Goal: Book appointment/travel/reservation

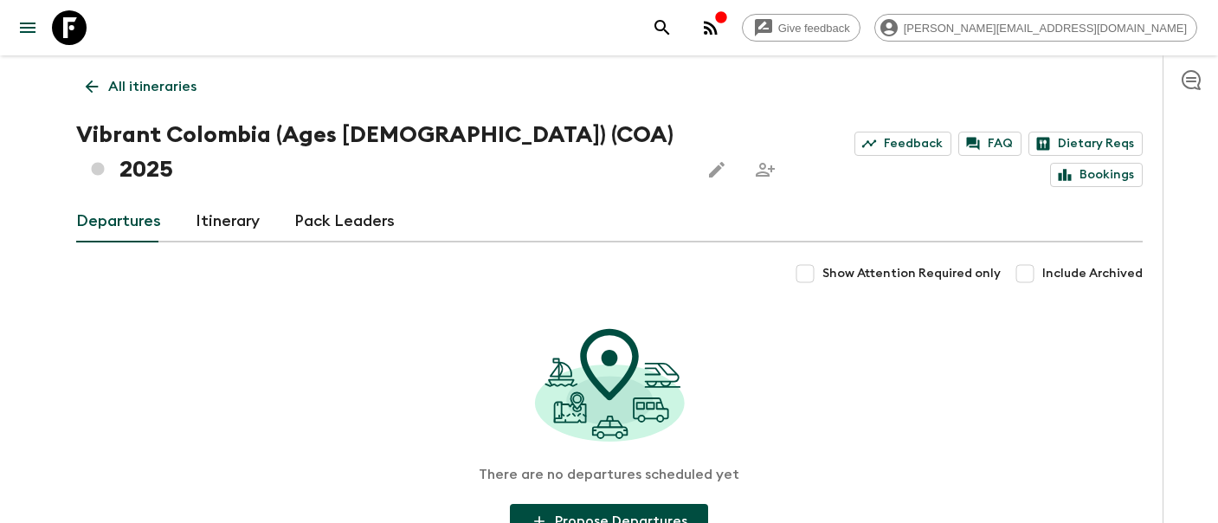
click at [151, 87] on p "All itineraries" at bounding box center [152, 86] width 88 height 21
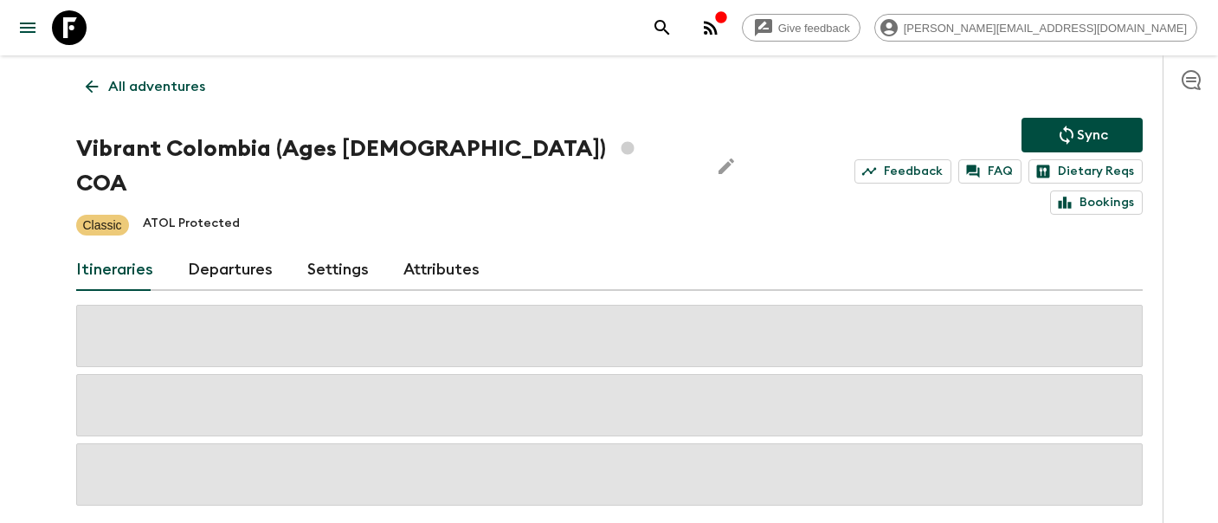
click at [63, 29] on icon at bounding box center [69, 27] width 35 height 35
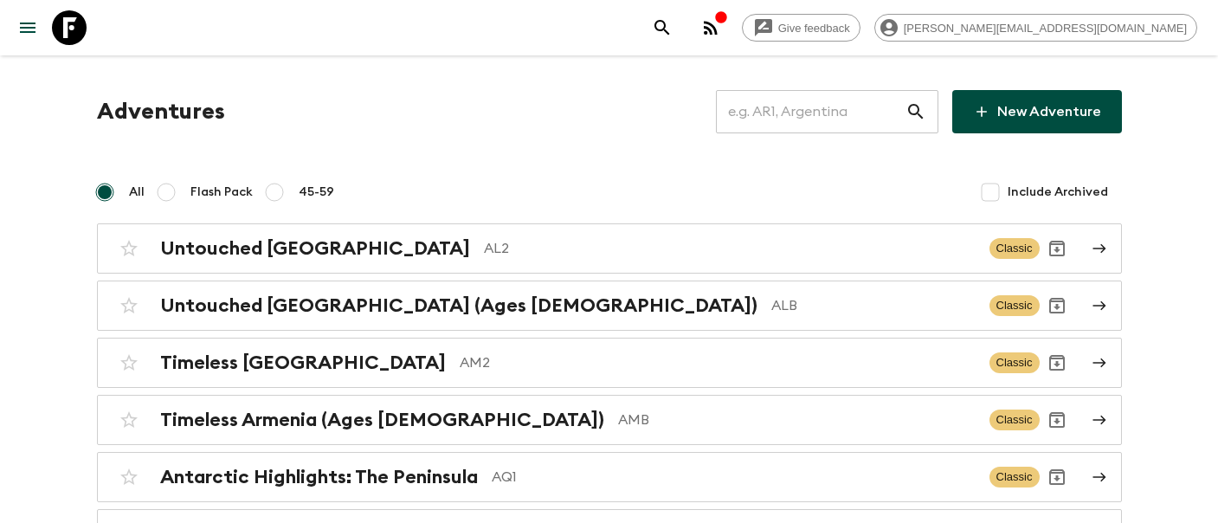
click at [792, 111] on input "text" at bounding box center [811, 111] width 190 height 48
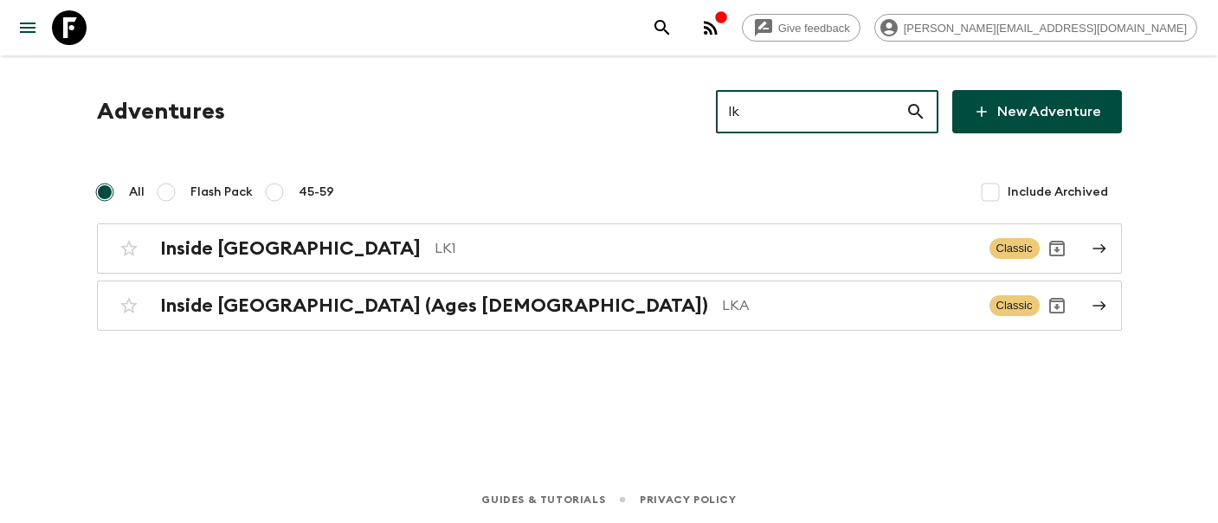
type input "lk1"
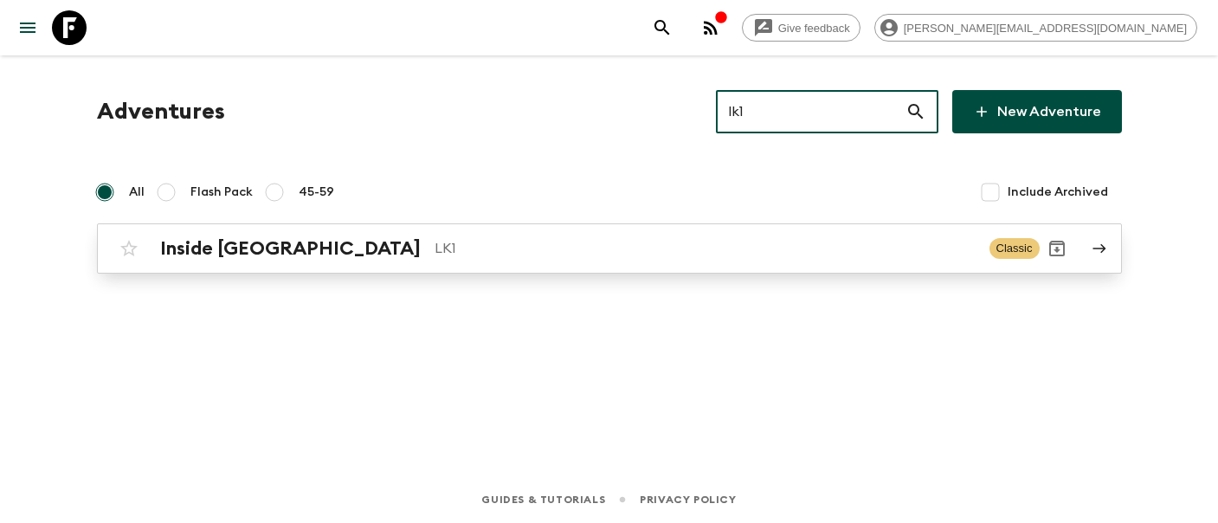
click at [255, 234] on div "Inside [GEOGRAPHIC_DATA] LK1 Classic" at bounding box center [576, 248] width 928 height 35
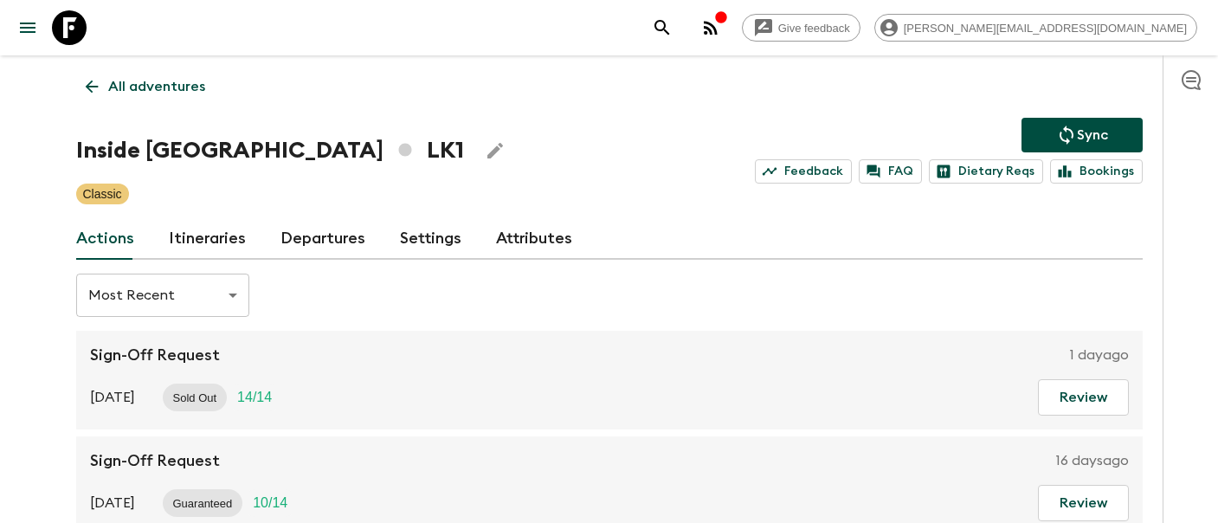
click at [216, 240] on link "Itineraries" at bounding box center [207, 239] width 77 height 42
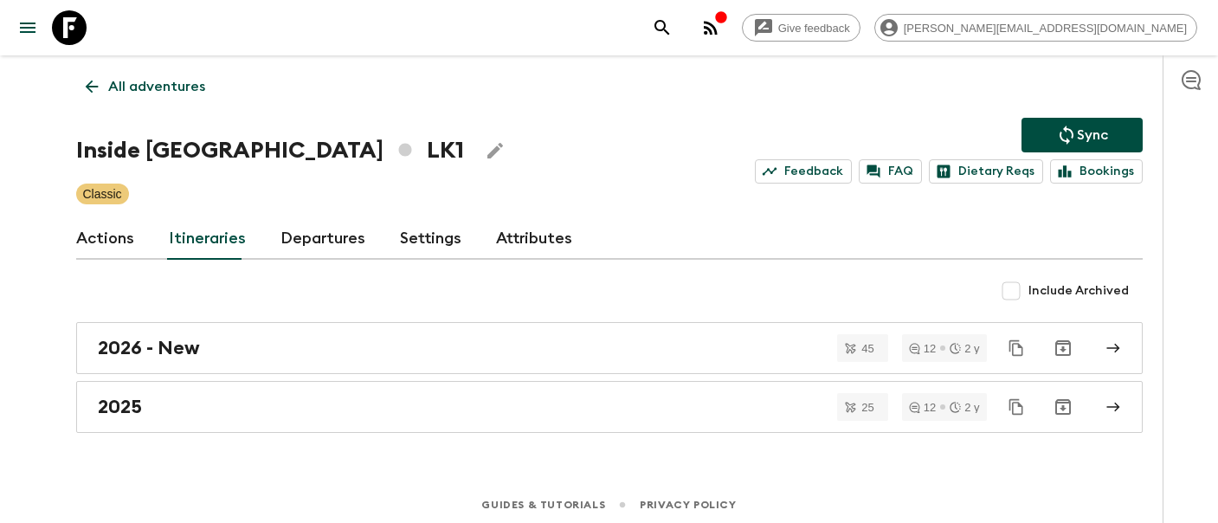
click at [317, 242] on link "Departures" at bounding box center [322, 239] width 85 height 42
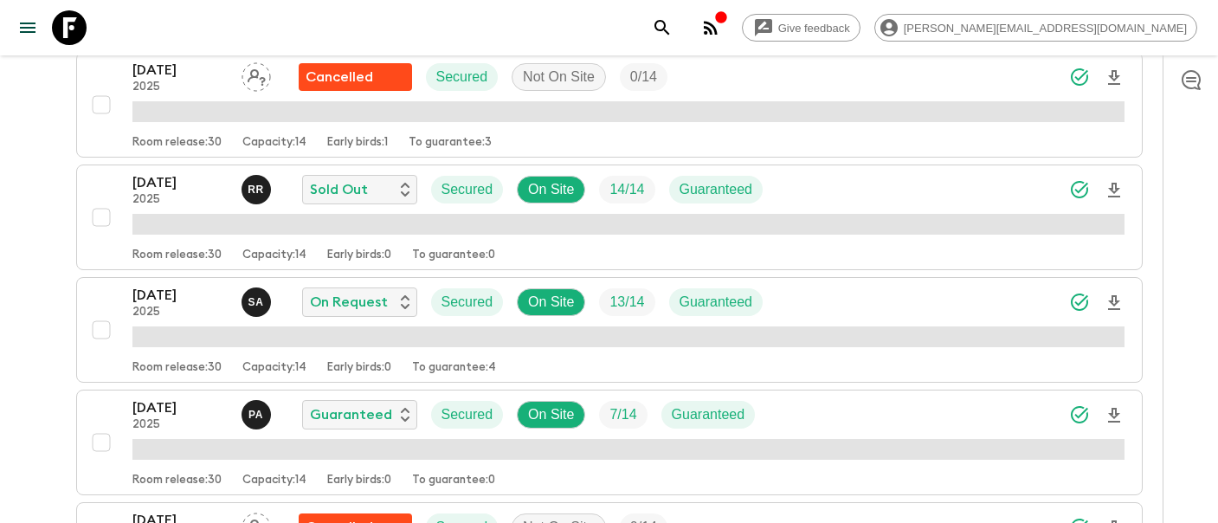
scroll to position [1922, 0]
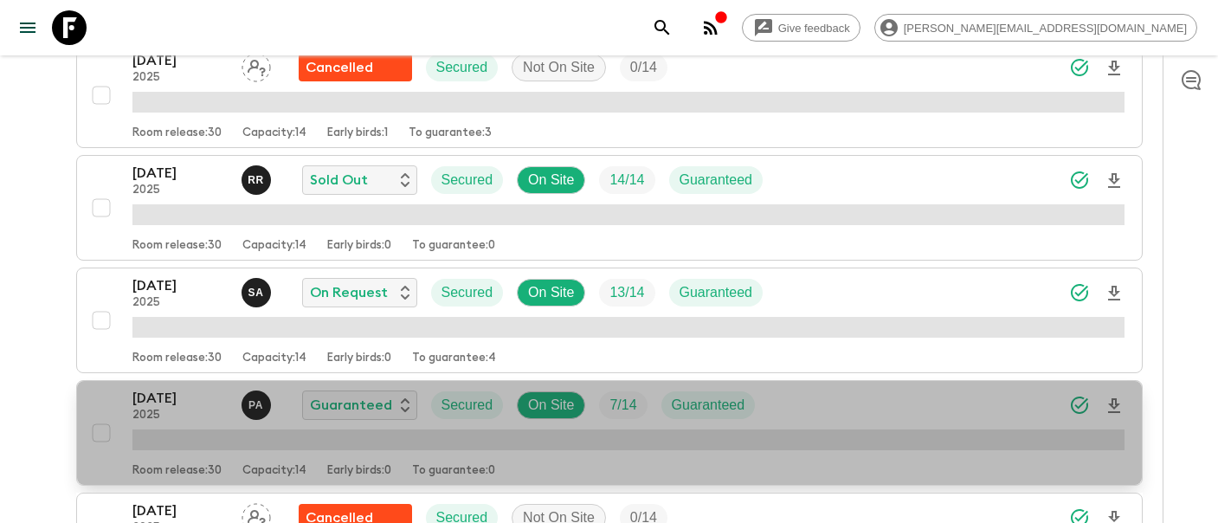
click at [157, 409] on p "2025" at bounding box center [179, 416] width 95 height 14
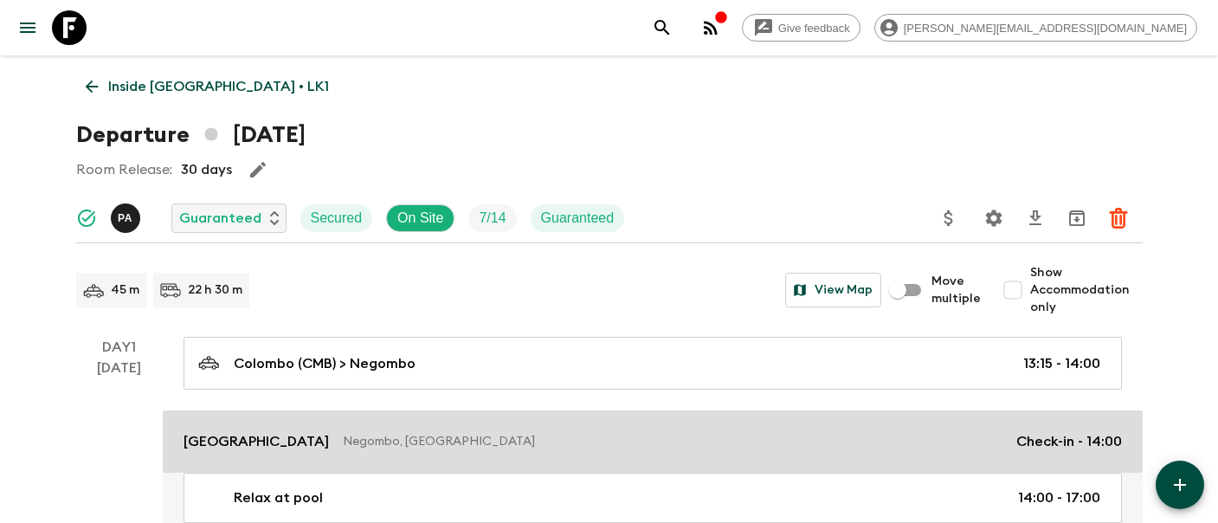
scroll to position [15, 0]
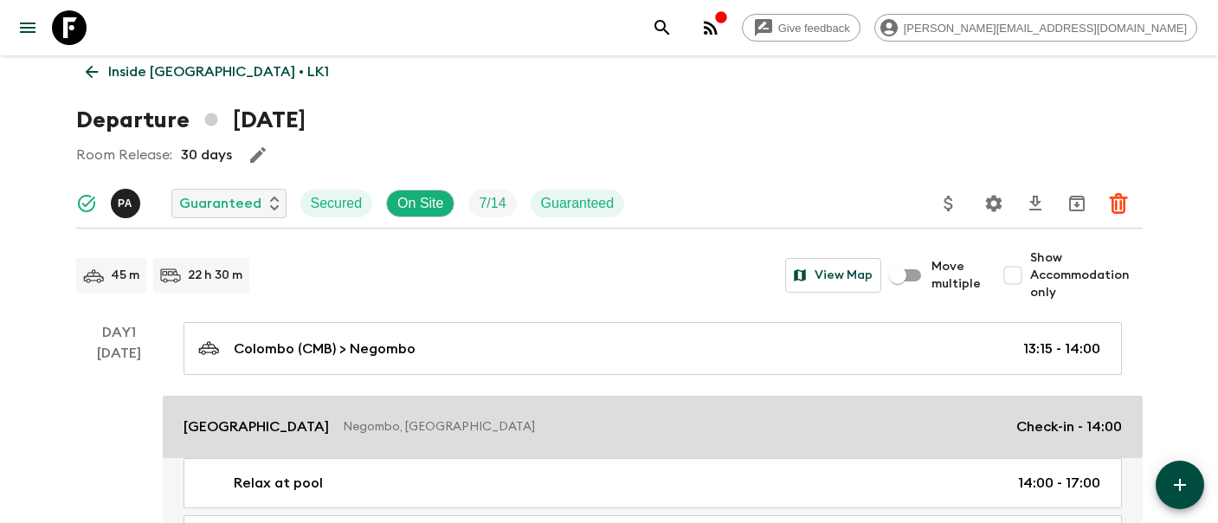
click at [238, 422] on p "[GEOGRAPHIC_DATA]" at bounding box center [255, 426] width 145 height 21
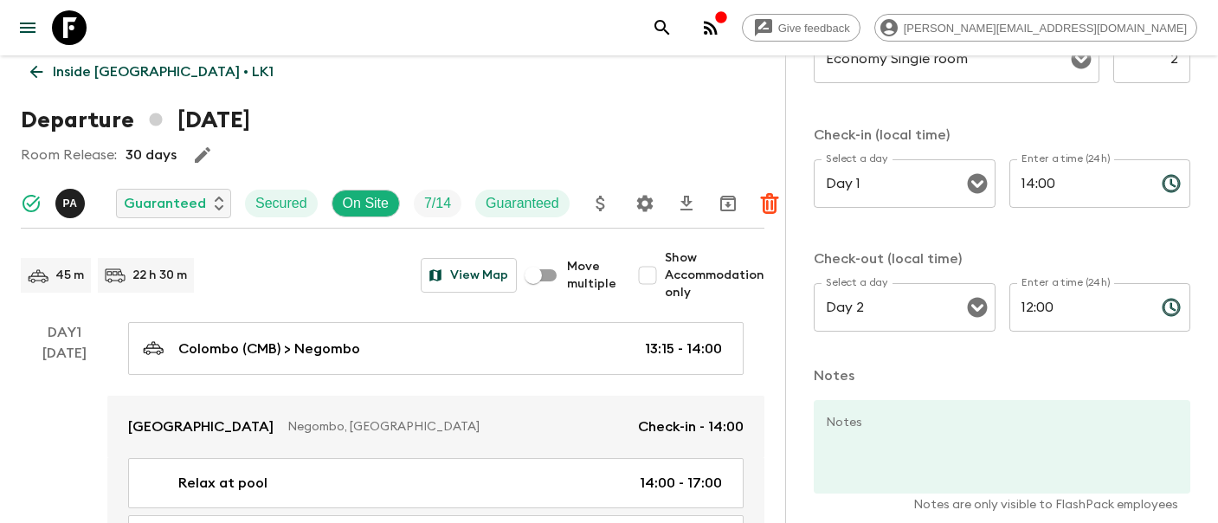
scroll to position [779, 0]
